Goal: Navigation & Orientation: Go to known website

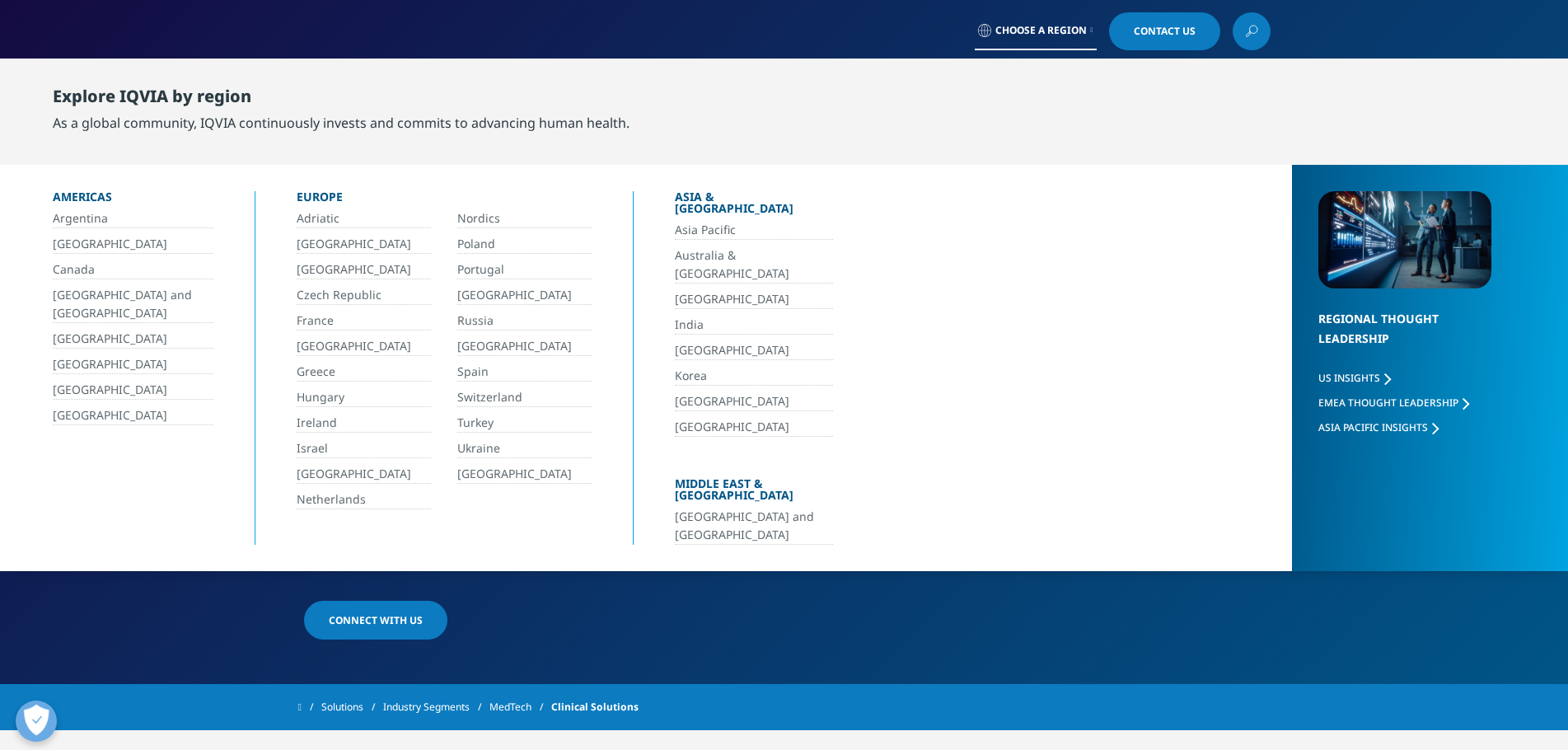
click at [311, 349] on link "[GEOGRAPHIC_DATA]" at bounding box center [364, 346] width 135 height 19
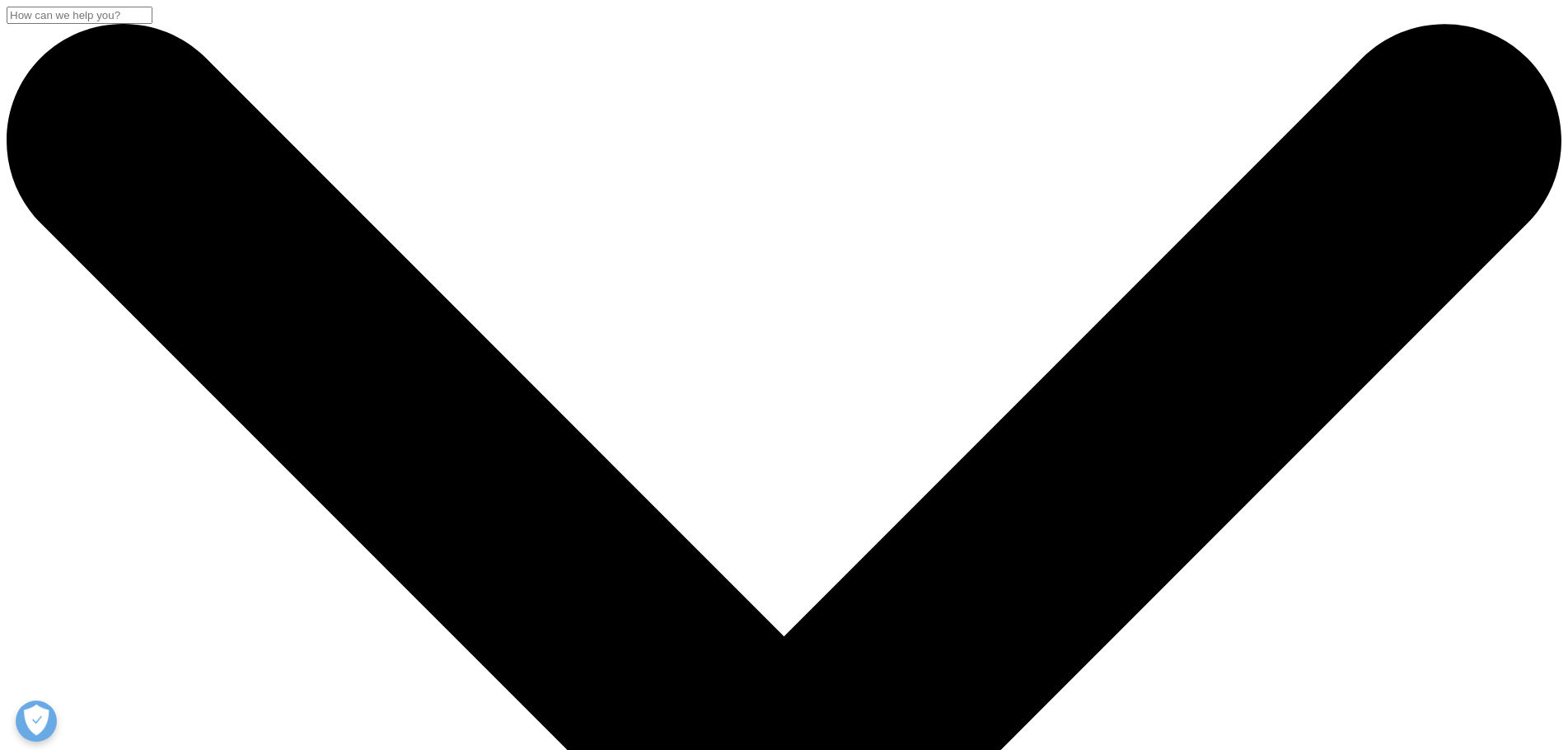
drag, startPoint x: 887, startPoint y: 209, endPoint x: 883, endPoint y: 262, distance: 53.2
